Goal: Task Accomplishment & Management: Use online tool/utility

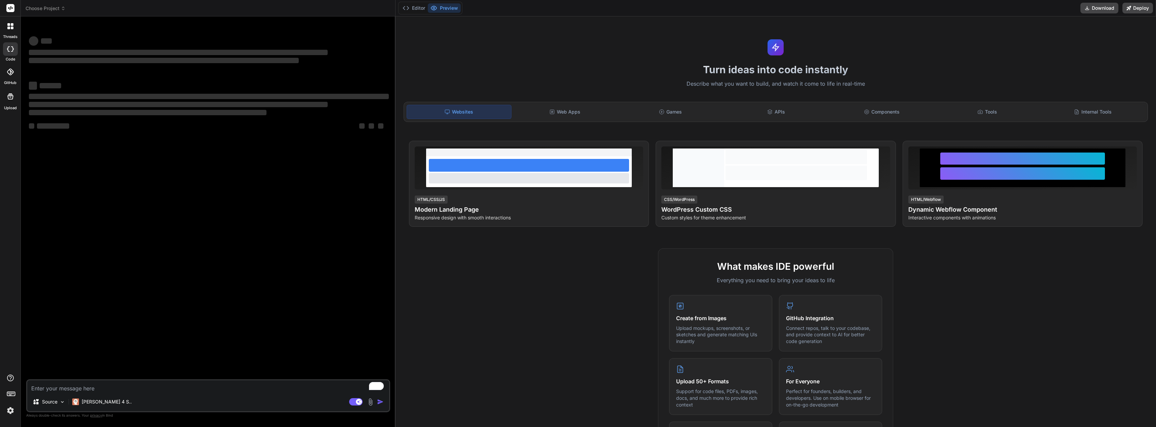
type textarea "x"
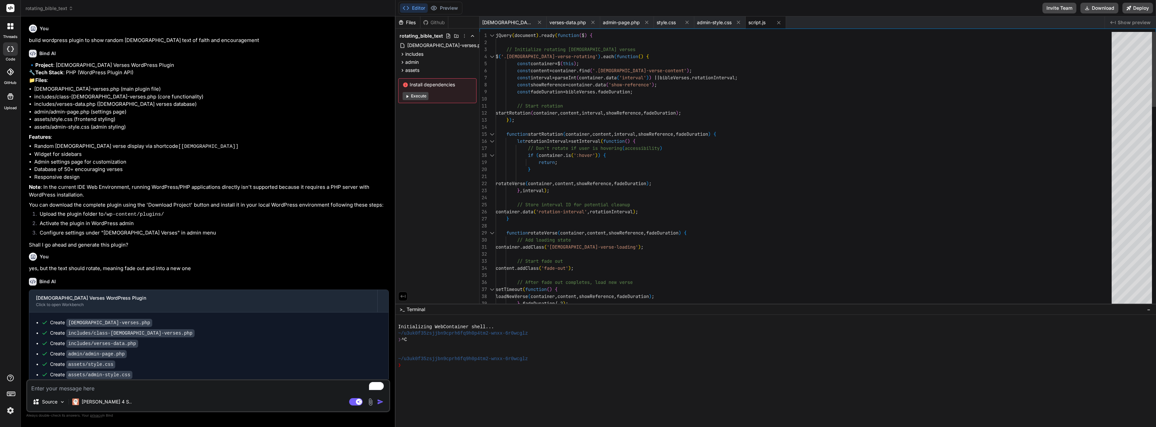
scroll to position [535, 0]
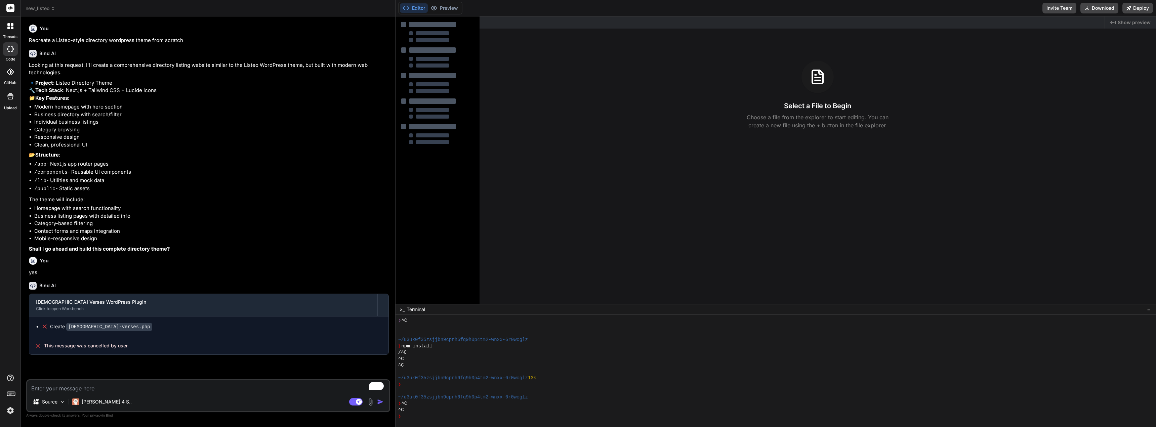
scroll to position [19, 0]
click at [50, 7] on span "new_listeo" at bounding box center [41, 8] width 30 height 7
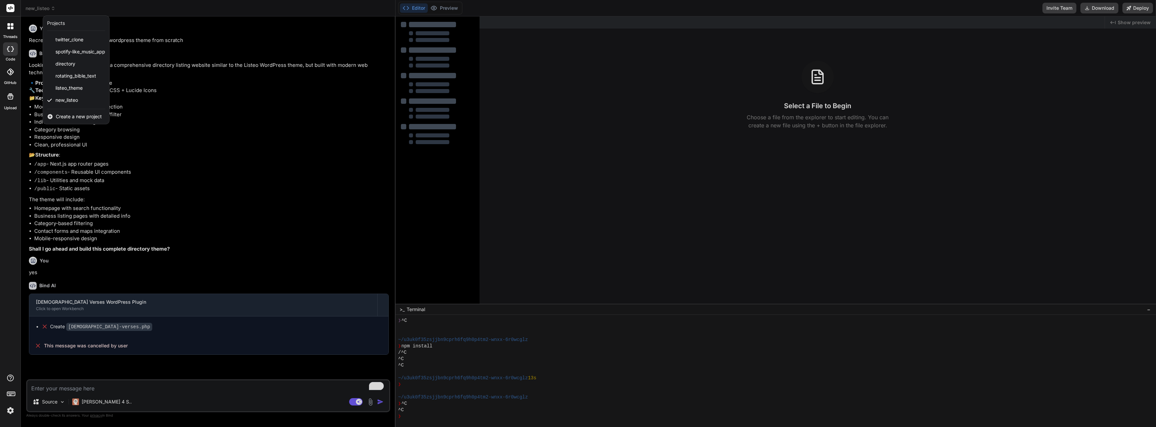
click at [68, 114] on span "Create a new project" at bounding box center [79, 116] width 46 height 7
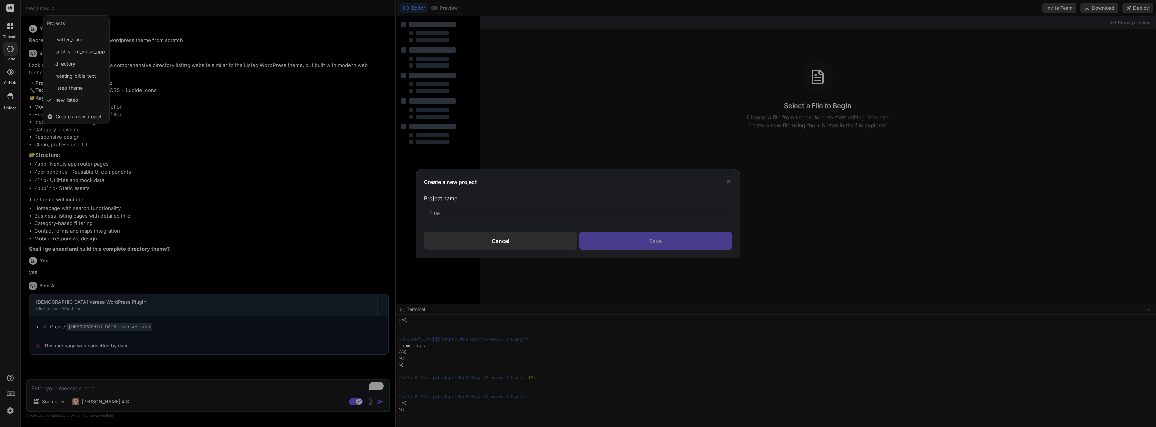
click at [478, 218] on input "text" at bounding box center [577, 213] width 307 height 16
type input "D"
type input "Brilliant directories"
click at [626, 238] on div "Save" at bounding box center [655, 240] width 153 height 17
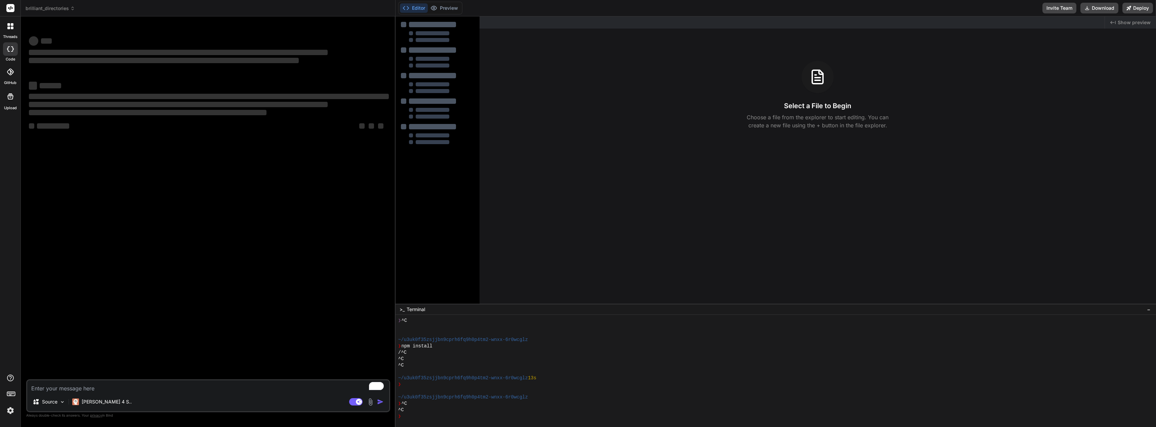
type textarea "x"
